Goal: Transaction & Acquisition: Purchase product/service

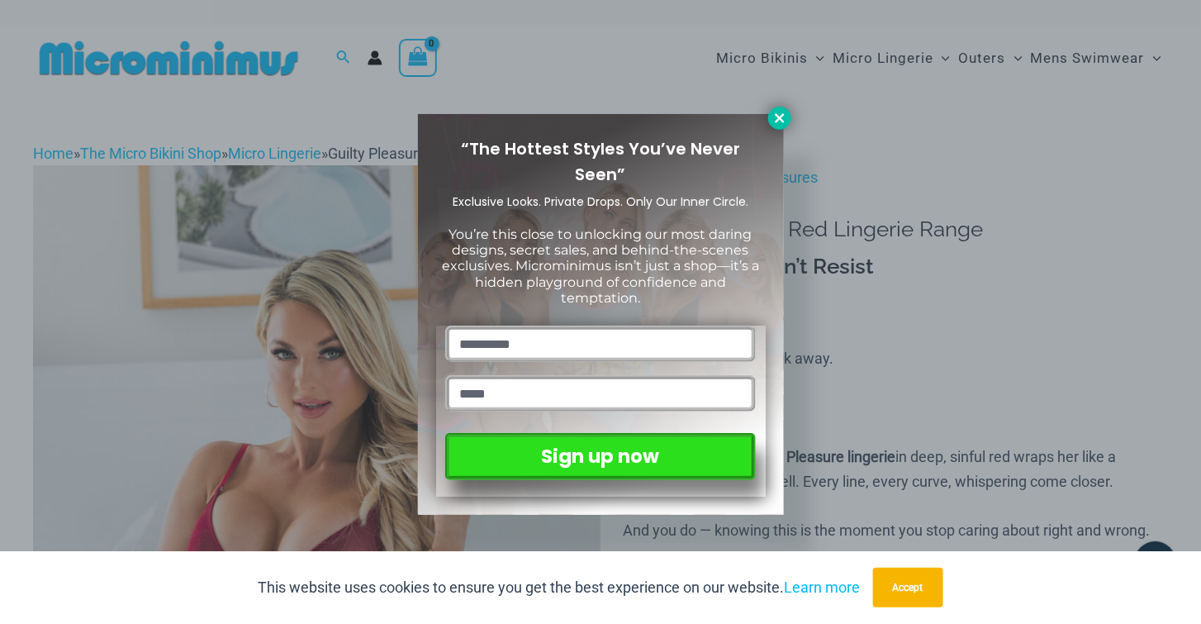
click at [773, 114] on icon at bounding box center [779, 118] width 15 height 15
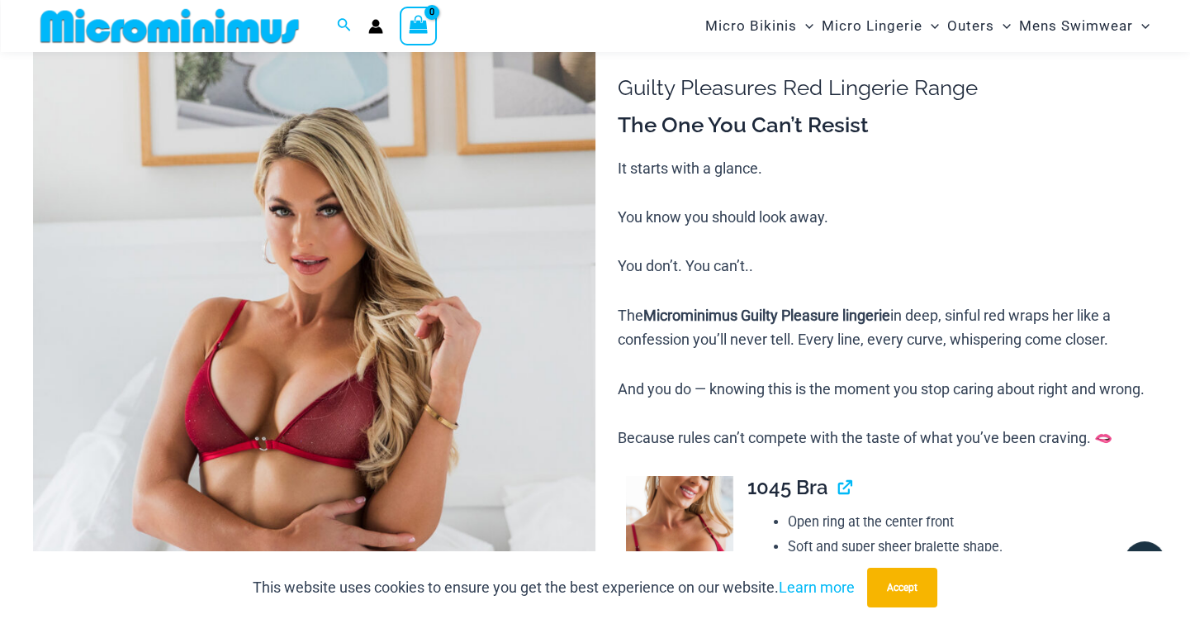
scroll to position [138, 0]
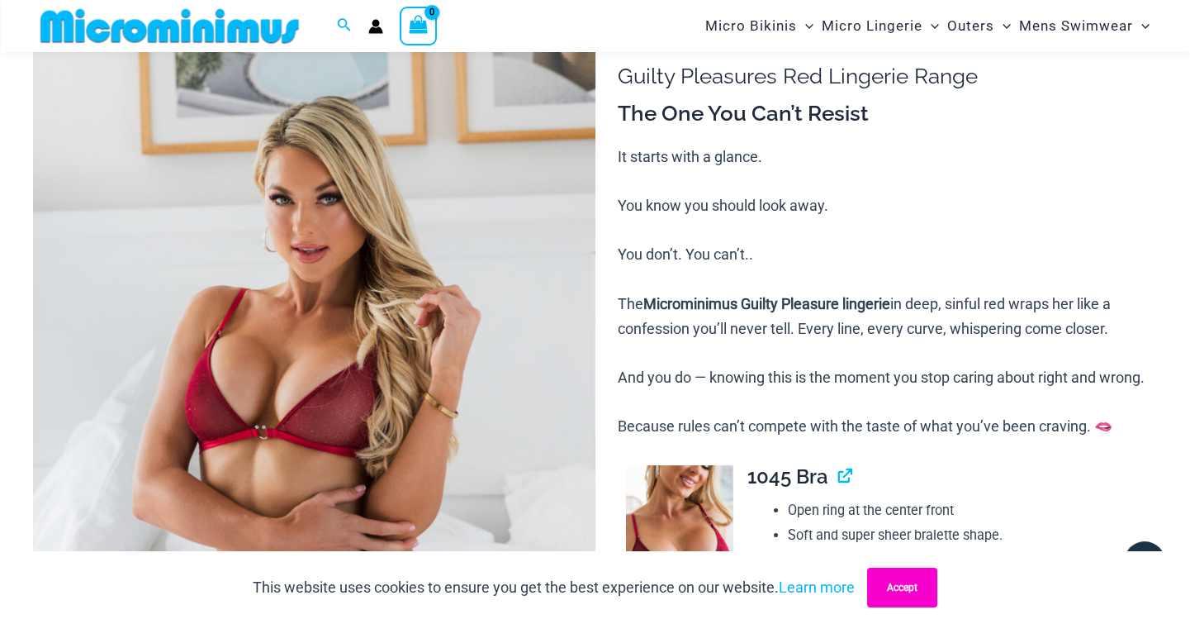
click at [904, 584] on button "Accept" at bounding box center [902, 587] width 70 height 40
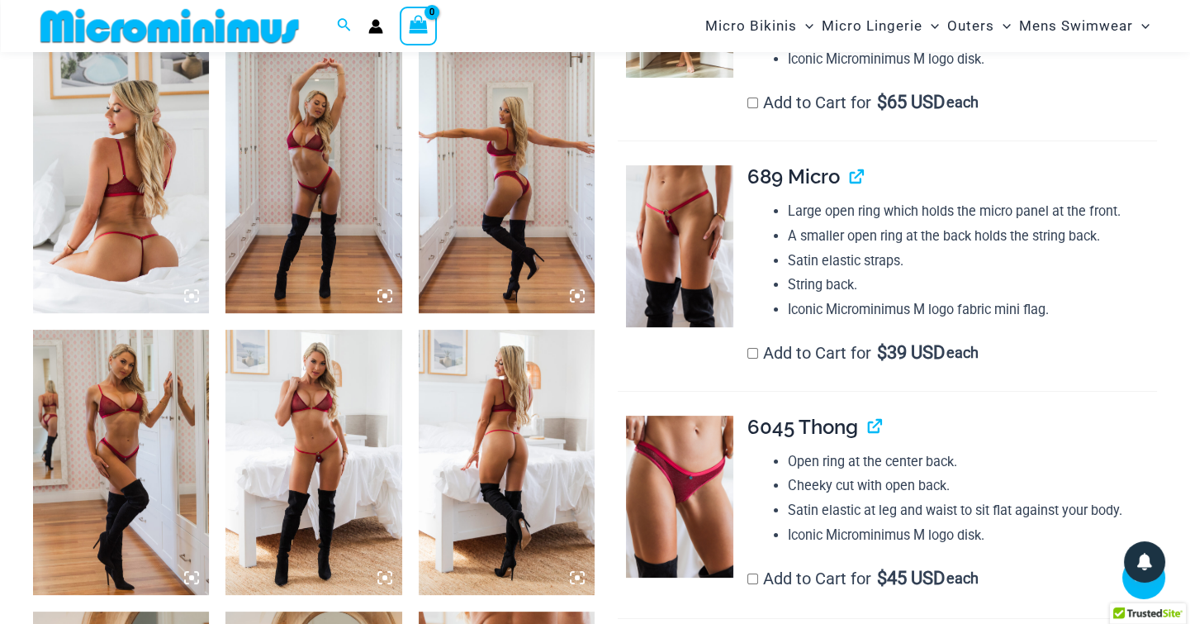
scroll to position [964, 0]
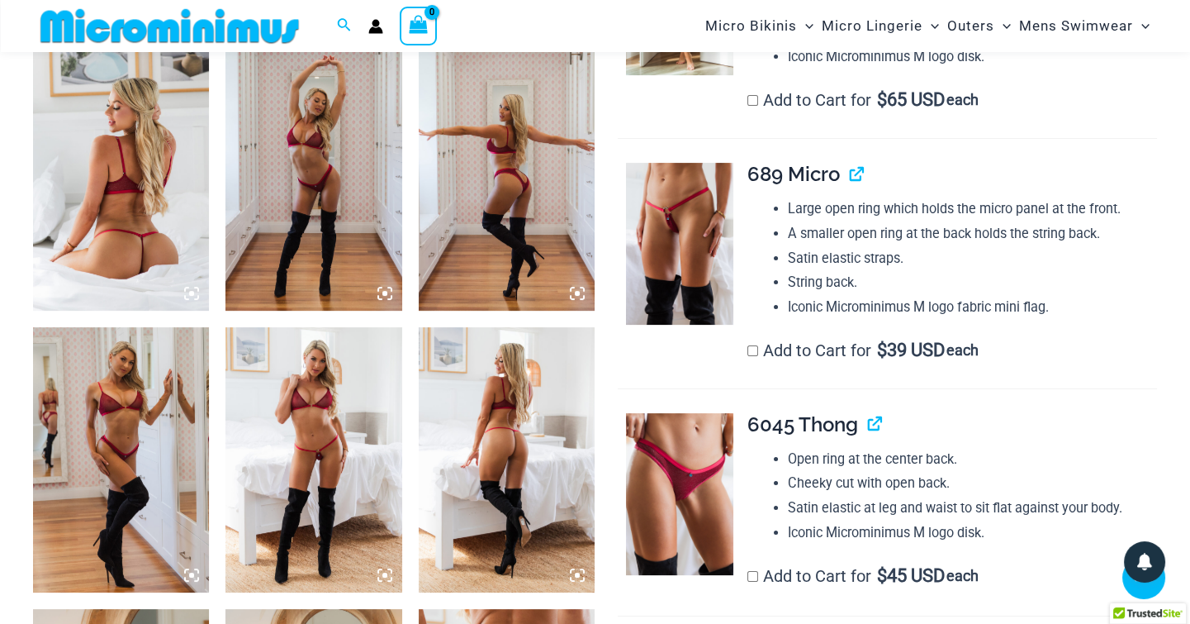
click at [144, 249] on img at bounding box center [121, 178] width 176 height 264
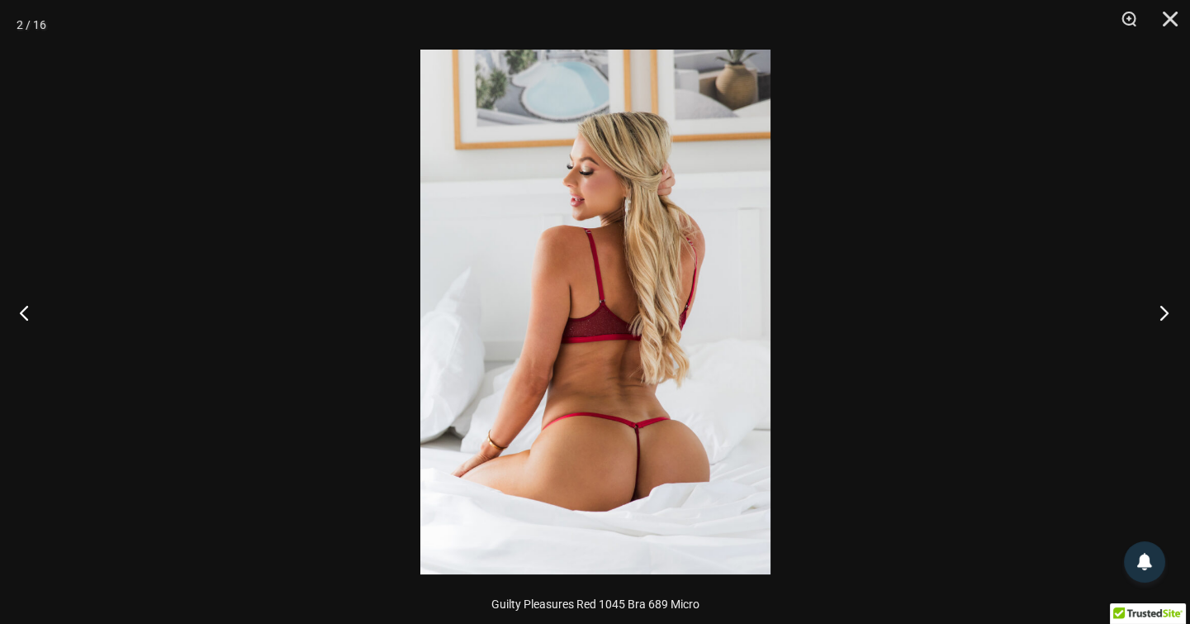
click at [1165, 312] on button "Next" at bounding box center [1159, 312] width 62 height 83
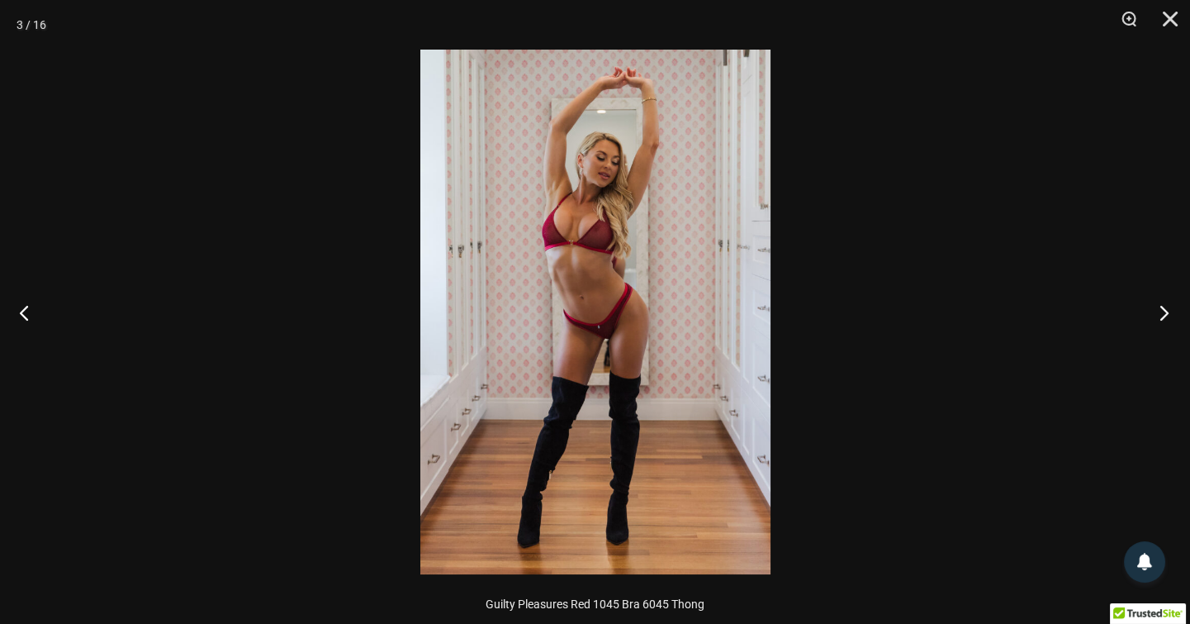
click at [1165, 312] on button "Next" at bounding box center [1159, 312] width 62 height 83
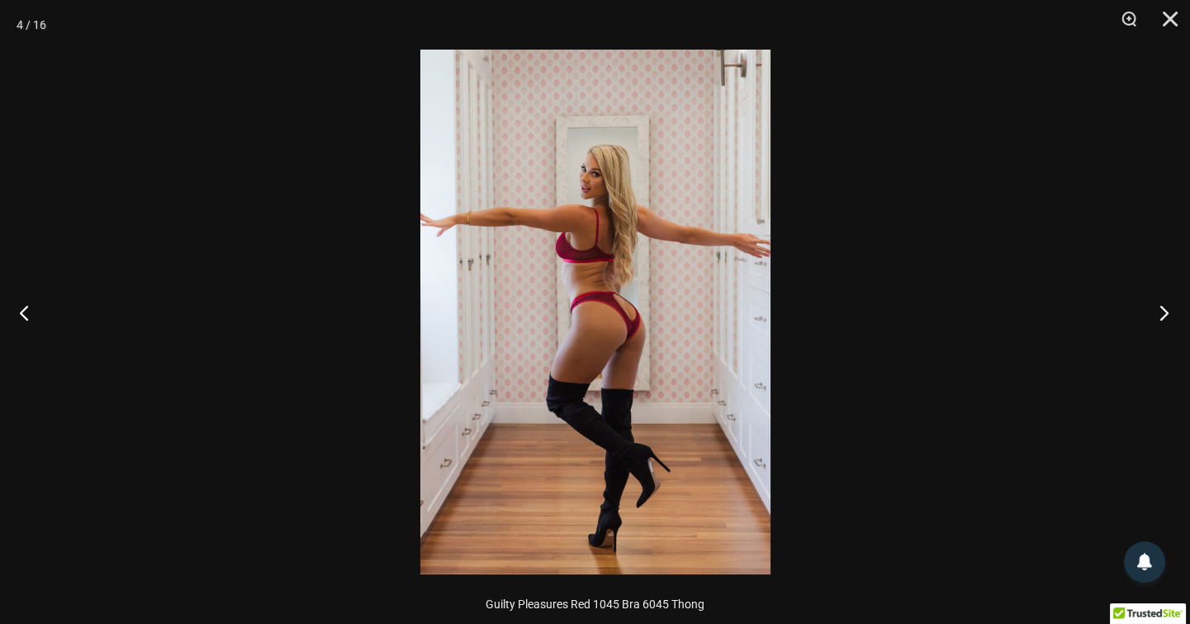
click at [1165, 312] on button "Next" at bounding box center [1159, 312] width 62 height 83
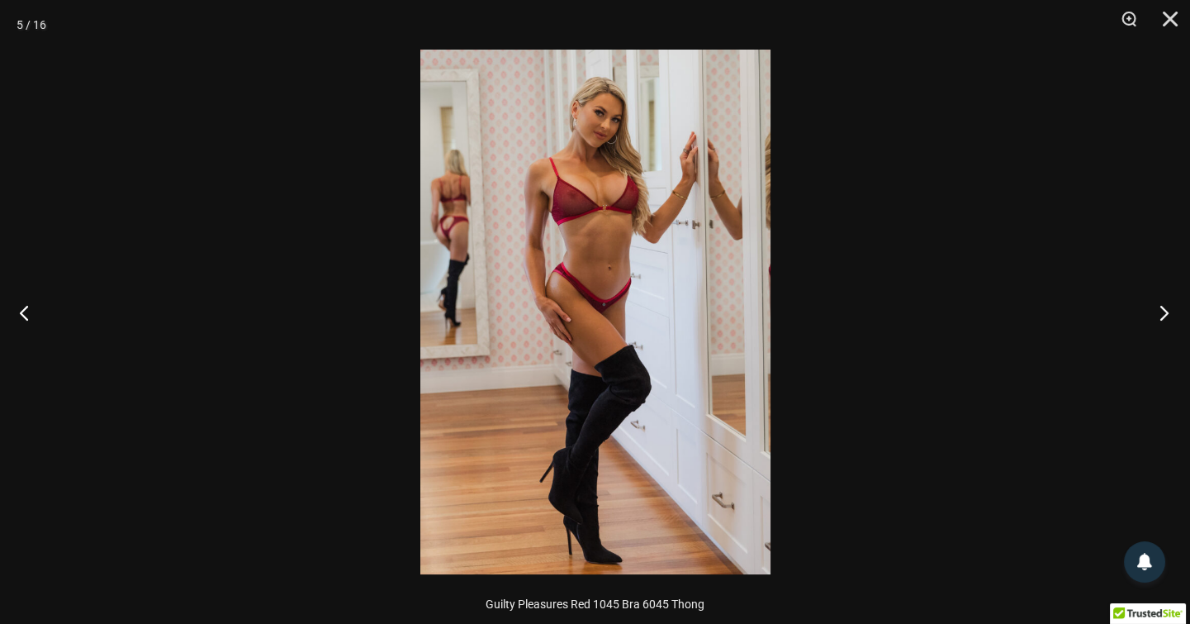
click at [1165, 312] on button "Next" at bounding box center [1159, 312] width 62 height 83
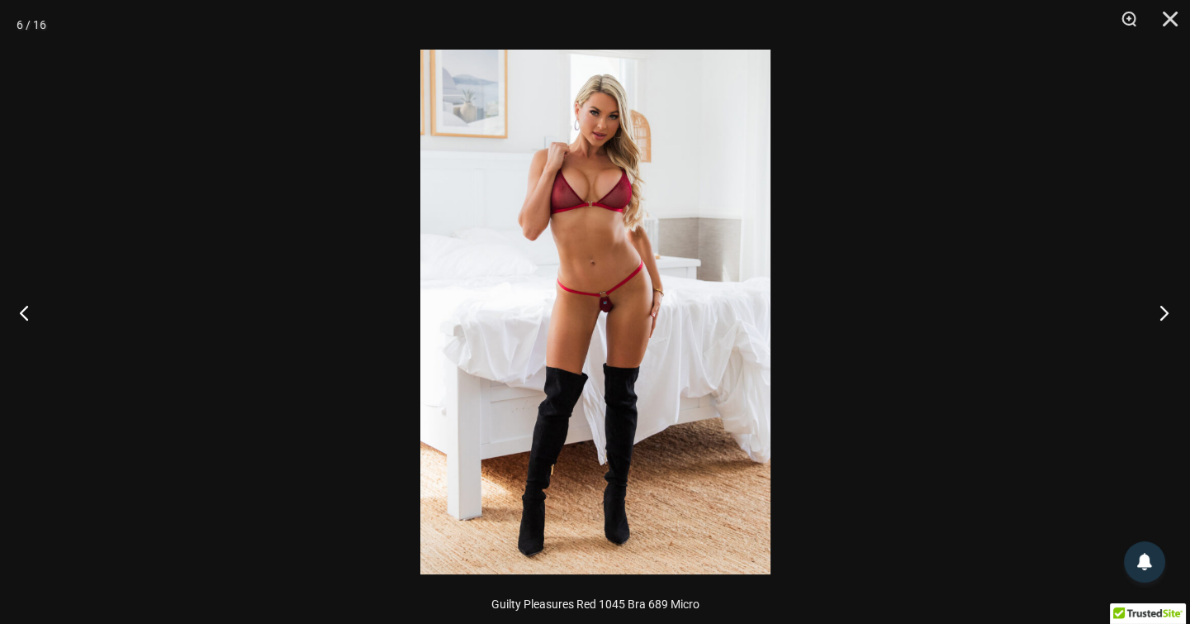
click at [1165, 312] on button "Next" at bounding box center [1159, 312] width 62 height 83
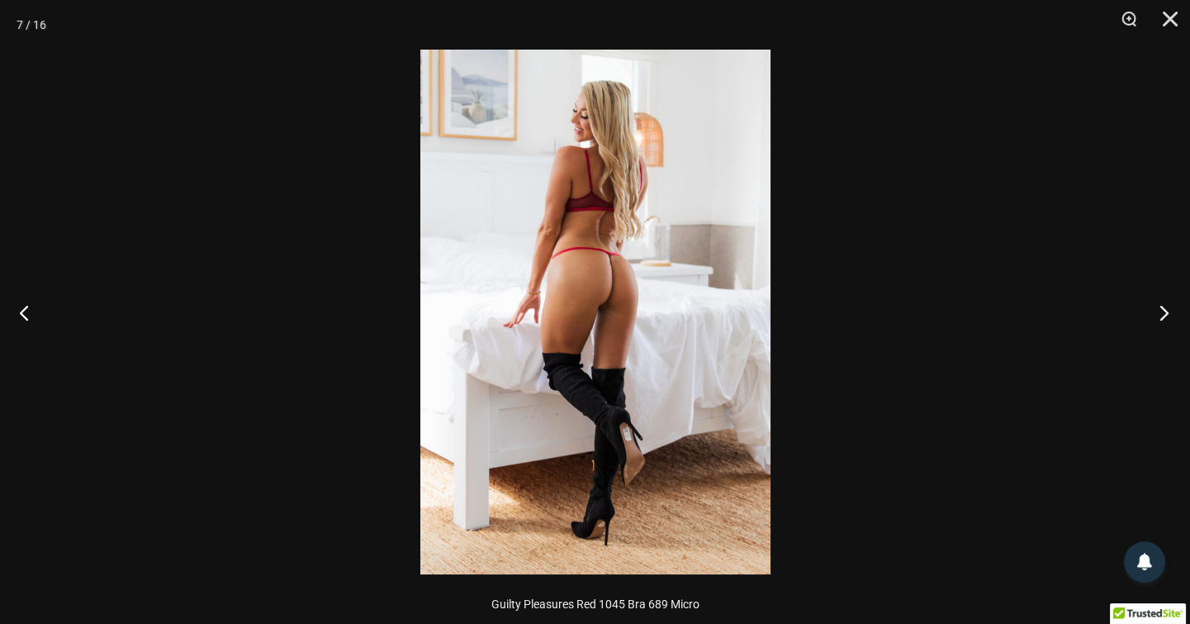
click at [1165, 312] on button "Next" at bounding box center [1159, 312] width 62 height 83
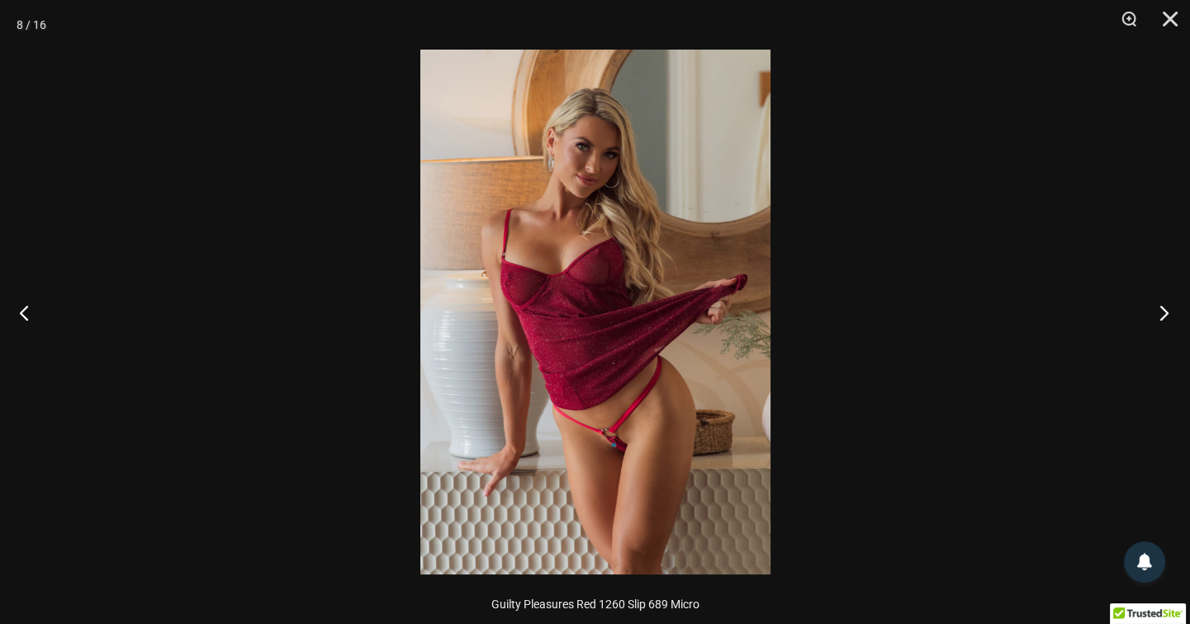
click at [1165, 312] on button "Next" at bounding box center [1159, 312] width 62 height 83
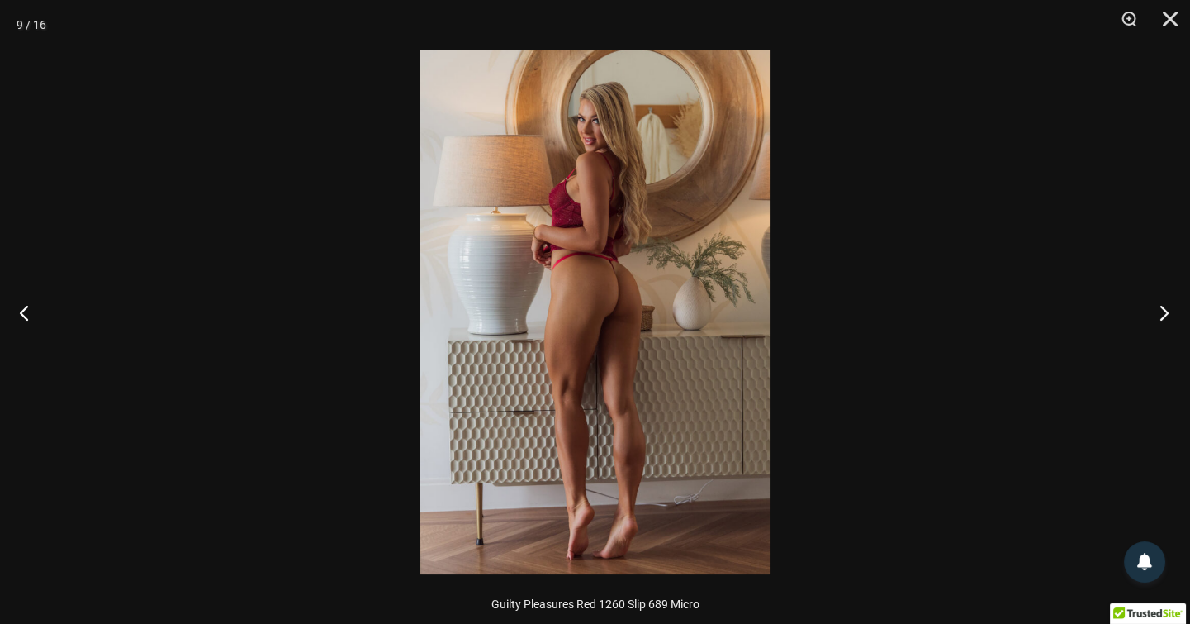
click at [1165, 312] on button "Next" at bounding box center [1159, 312] width 62 height 83
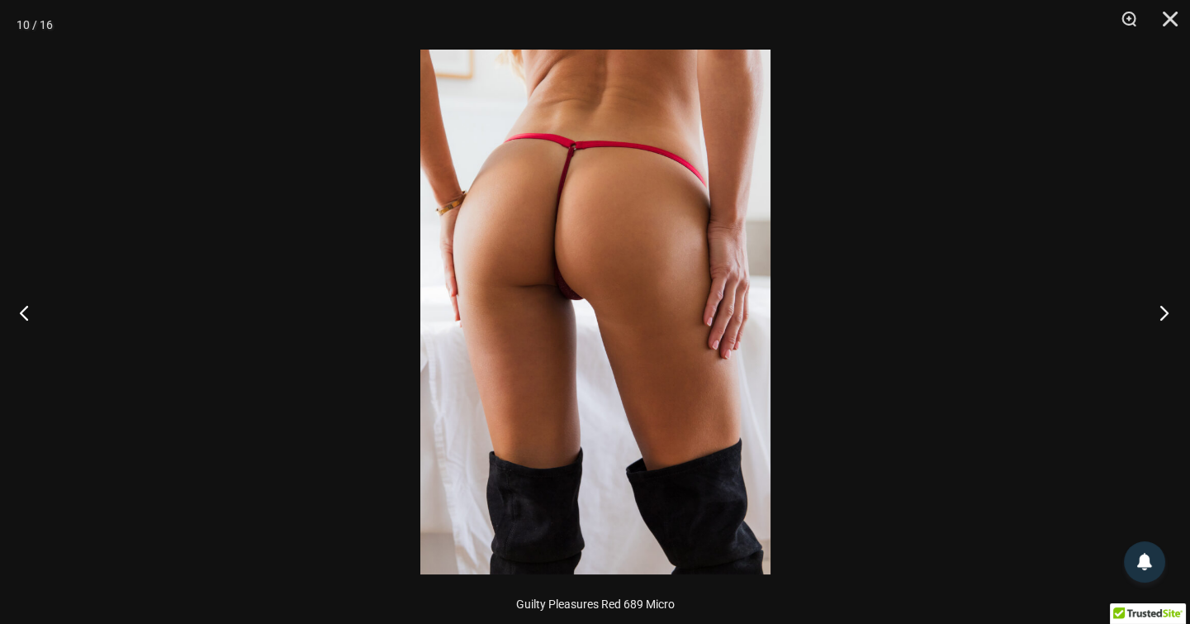
click at [1165, 312] on button "Next" at bounding box center [1159, 312] width 62 height 83
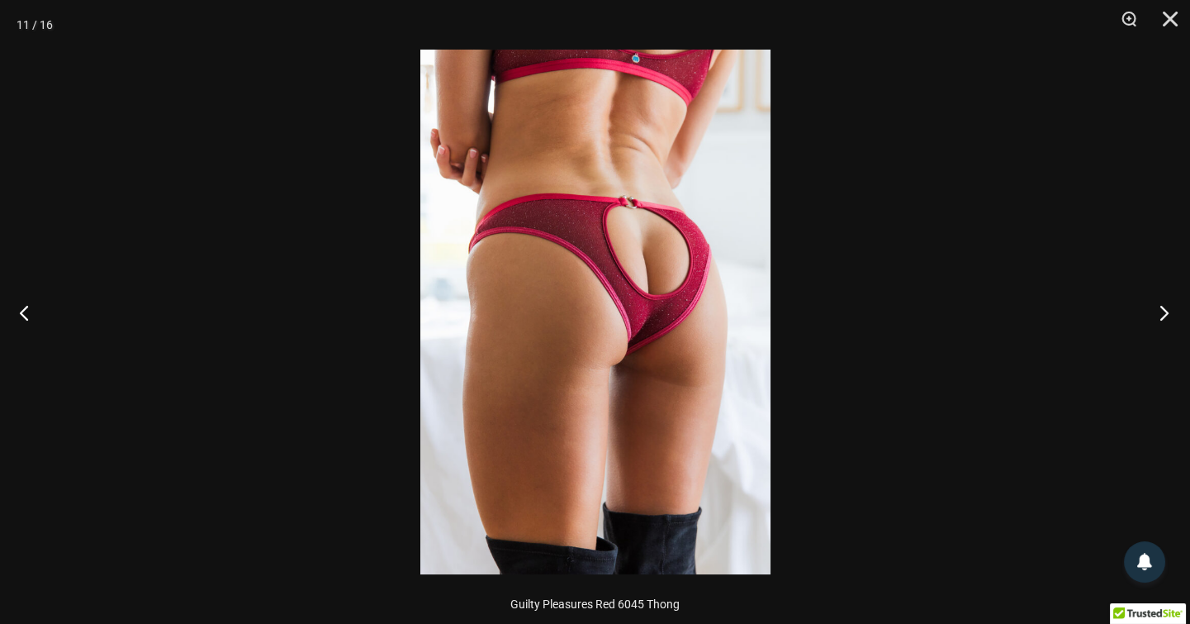
click at [1165, 312] on button "Next" at bounding box center [1159, 312] width 62 height 83
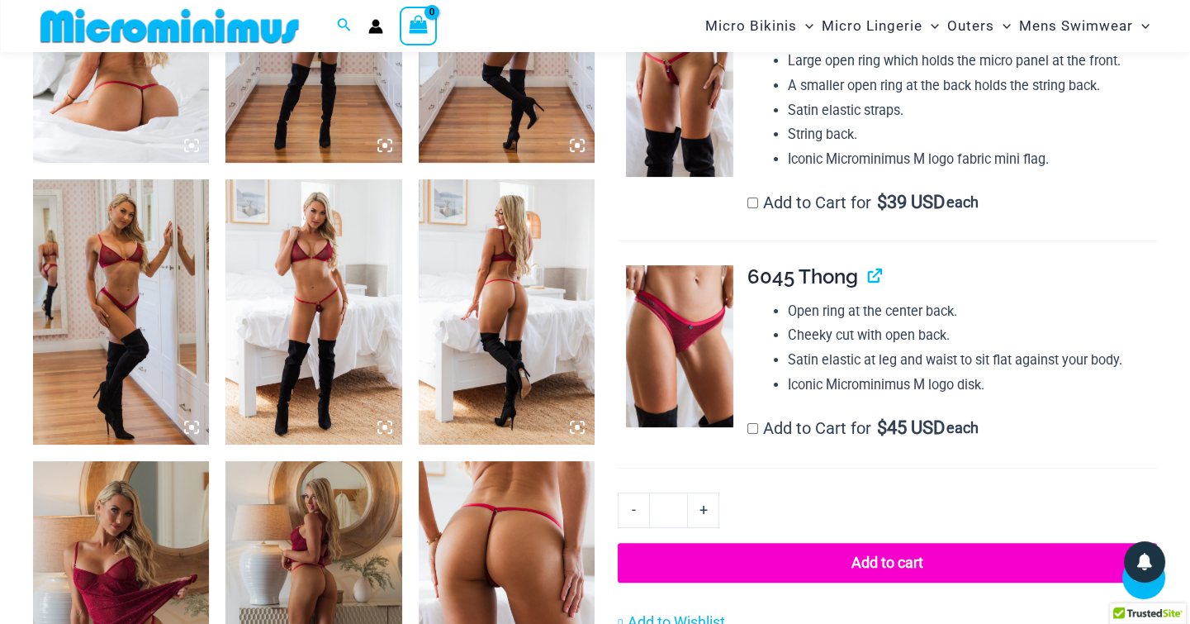
scroll to position [1114, 0]
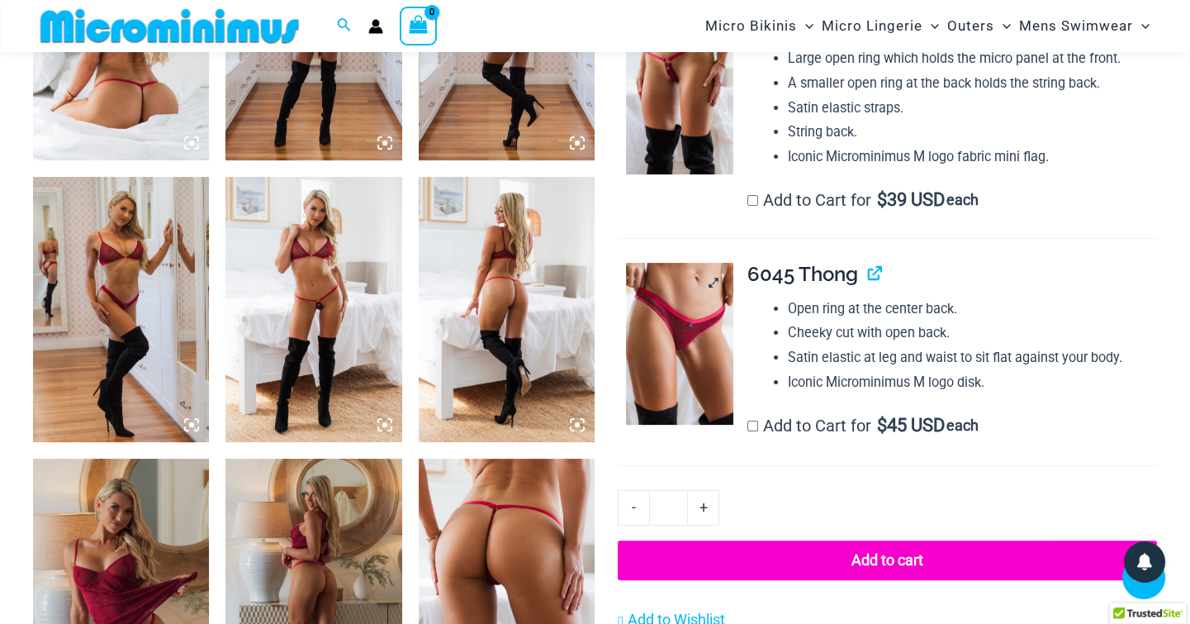
click at [660, 353] on img at bounding box center [680, 344] width 108 height 162
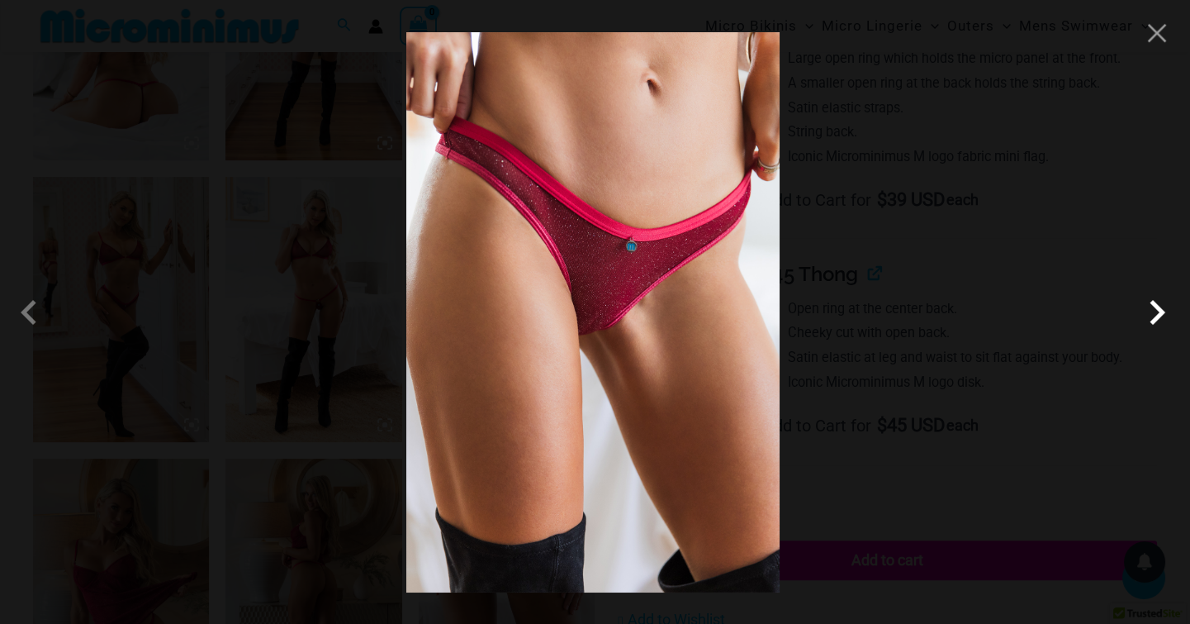
click at [1155, 318] on span at bounding box center [1157, 312] width 50 height 50
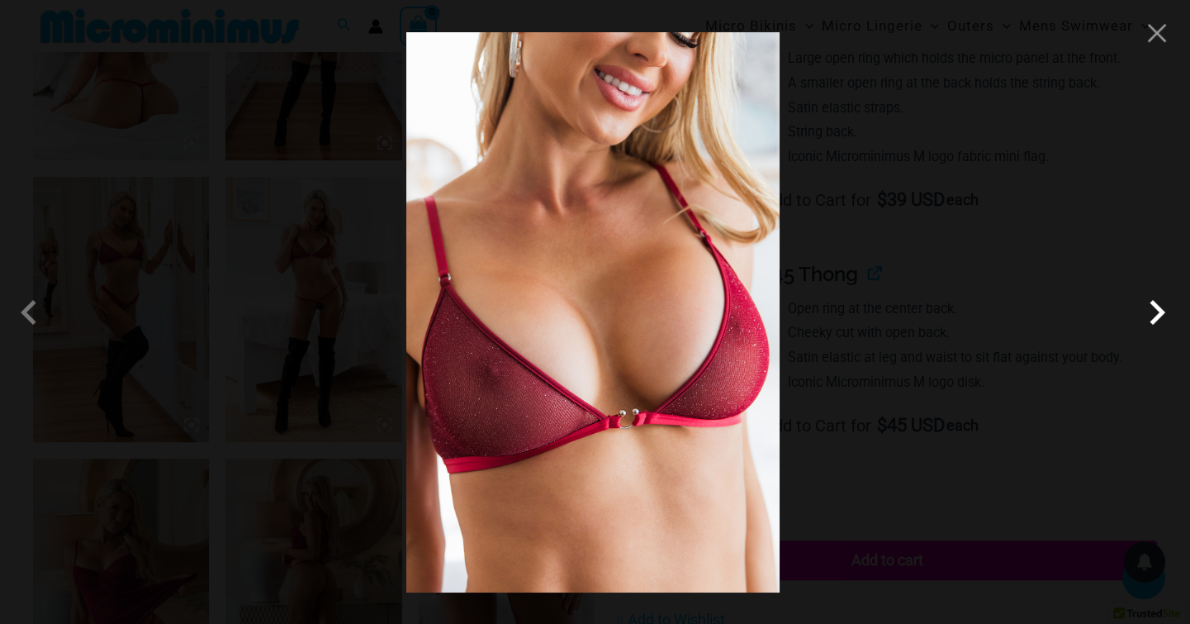
click at [1155, 318] on span at bounding box center [1157, 312] width 50 height 50
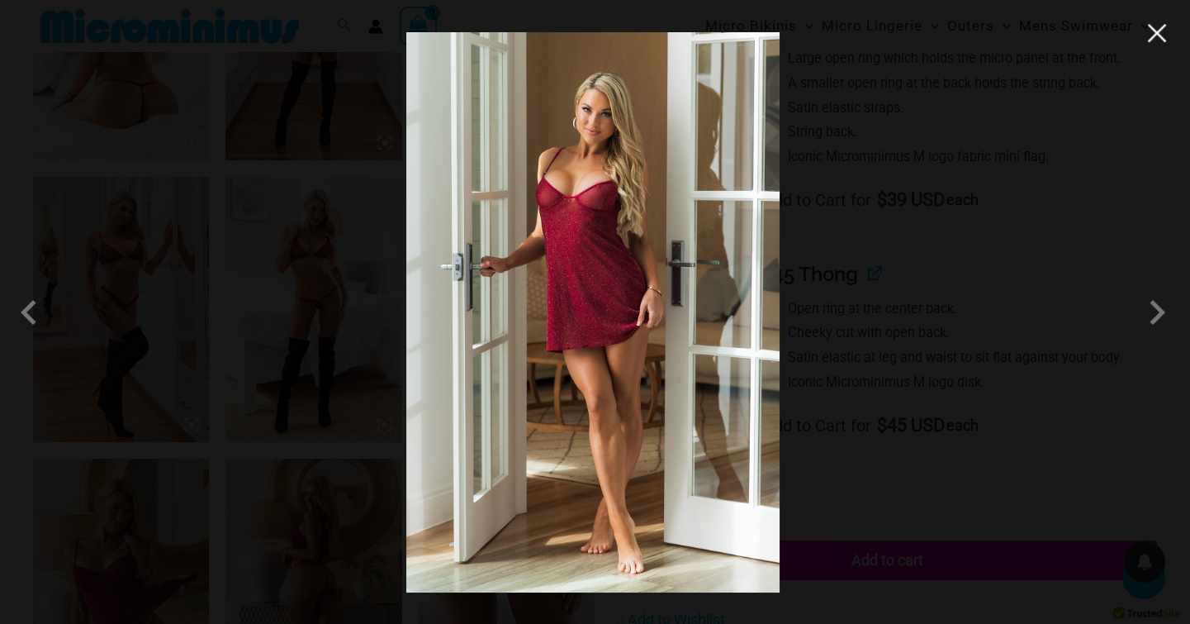
click at [1155, 24] on button "Close" at bounding box center [1157, 33] width 25 height 25
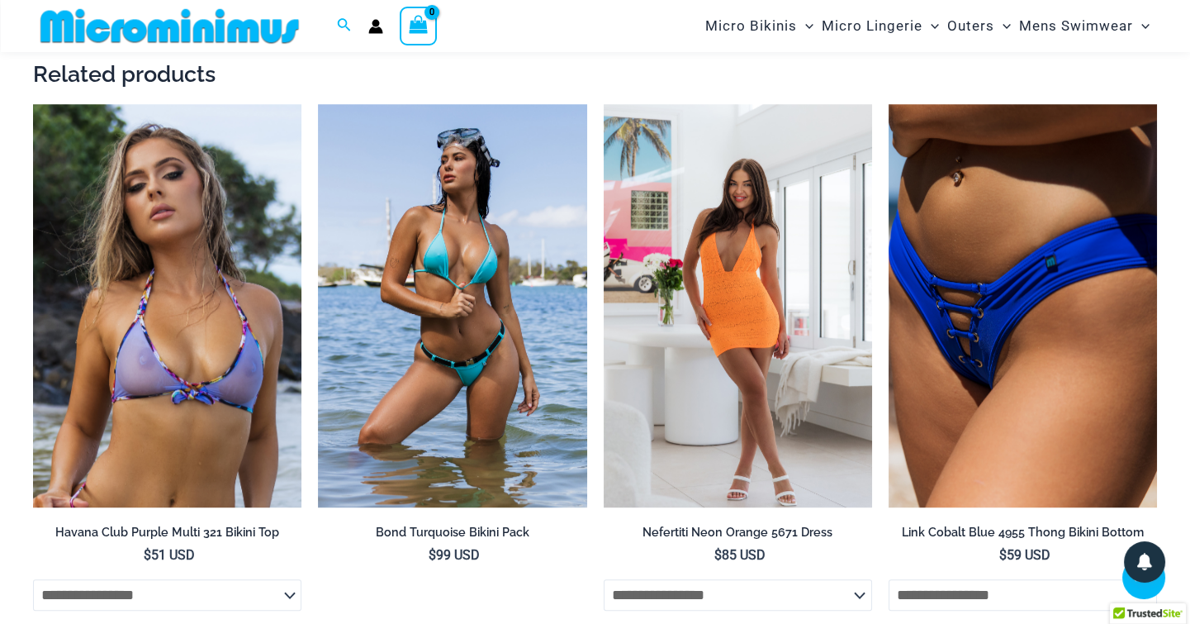
scroll to position [2991, 0]
